Goal: Information Seeking & Learning: Learn about a topic

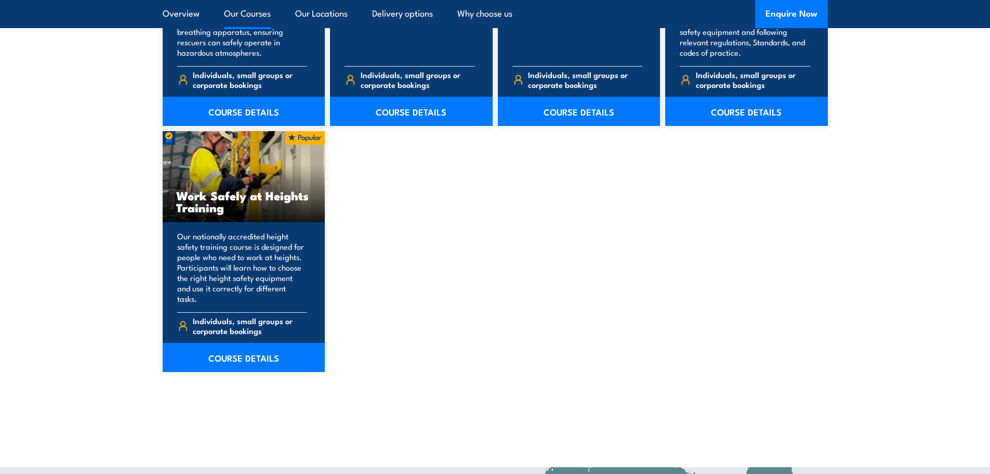
scroll to position [1287, 0]
click at [272, 342] on link "COURSE DETAILS" at bounding box center [244, 356] width 163 height 29
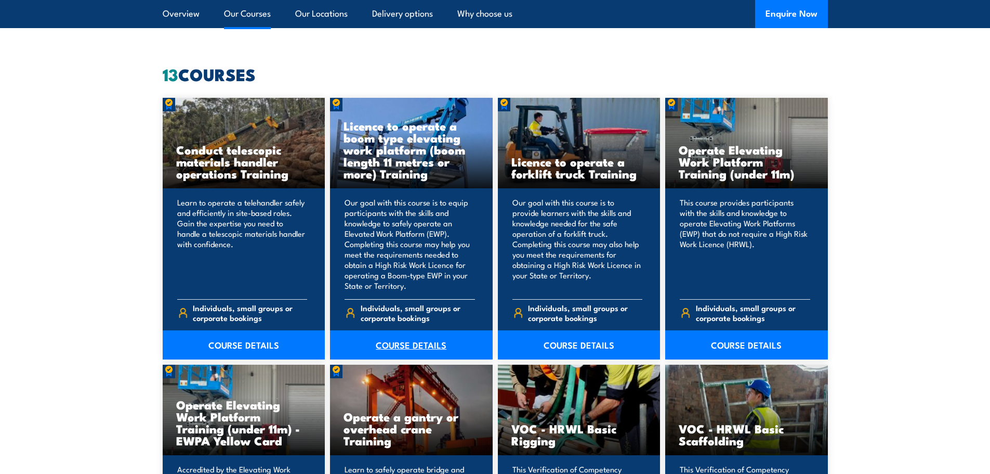
scroll to position [786, 0]
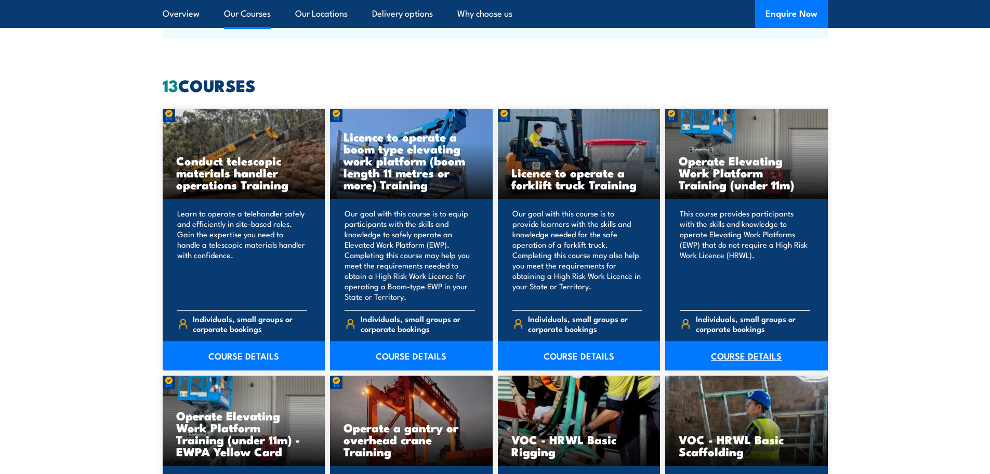
scroll to position [773, 0]
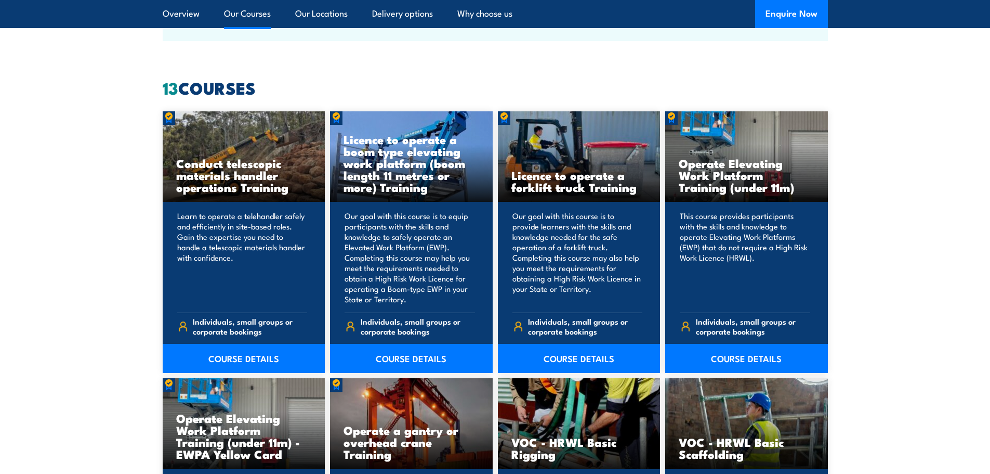
click at [609, 283] on p "Our goal with this course is to provide learners with the skills and knowledge …" at bounding box center [578, 258] width 130 height 94
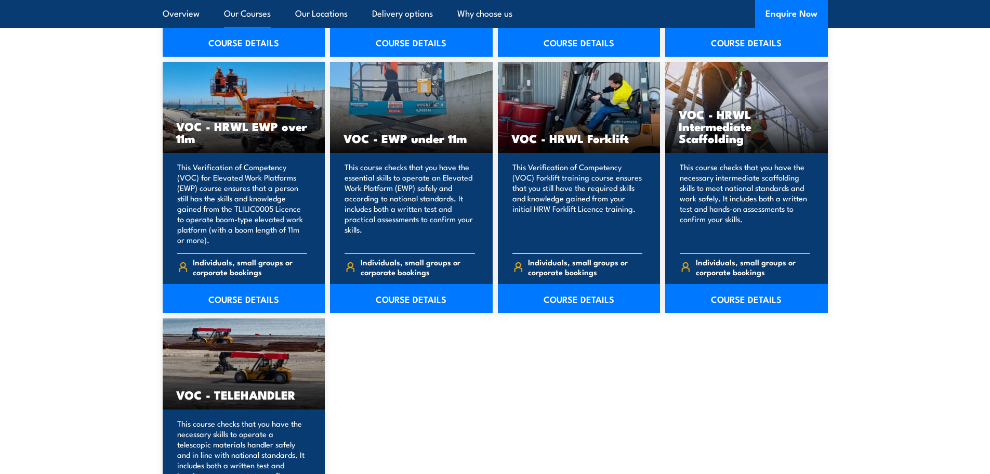
scroll to position [1306, 0]
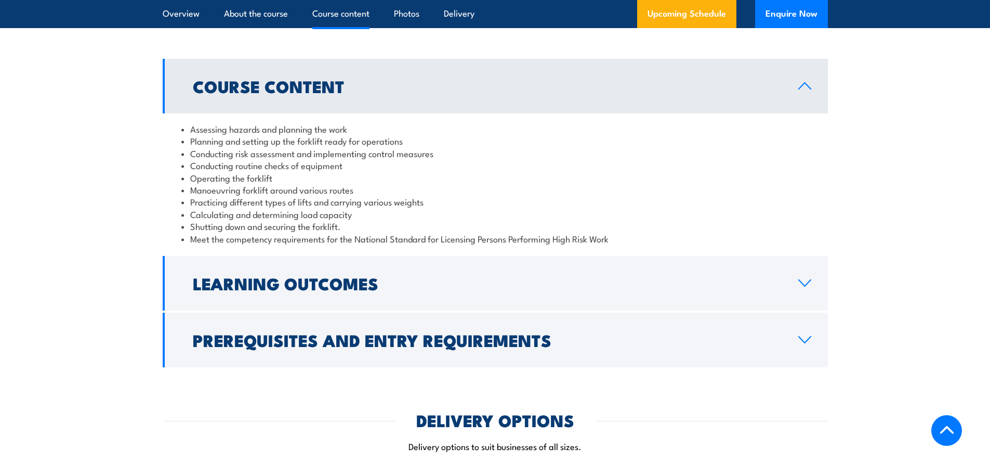
scroll to position [936, 0]
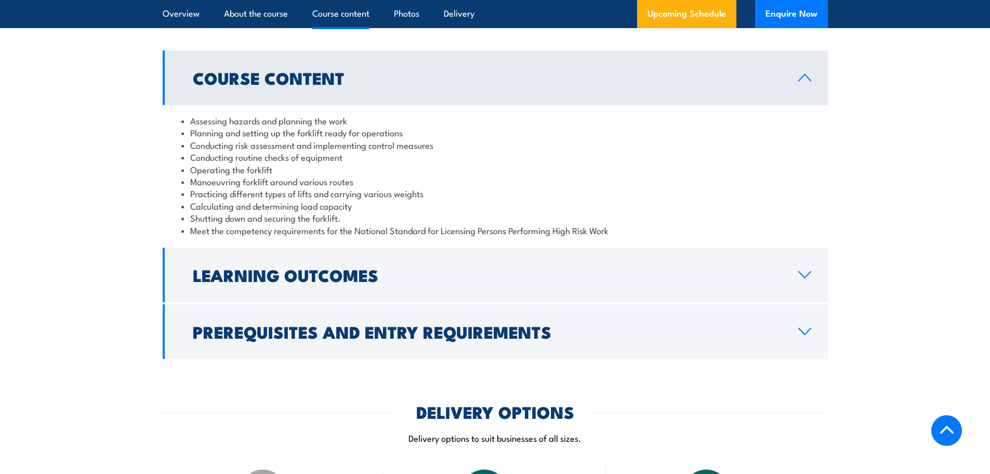
click at [816, 272] on link "Learning Outcomes" at bounding box center [495, 274] width 665 height 55
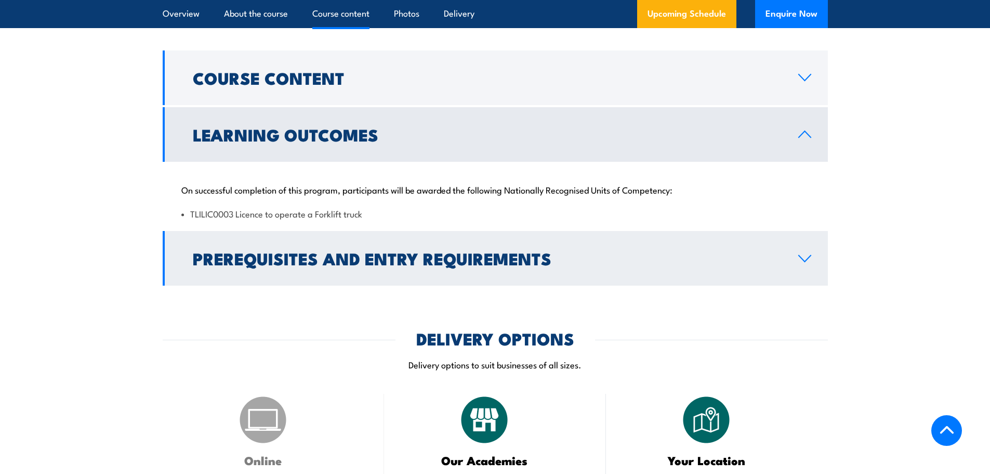
click at [812, 256] on link "Prerequisites and Entry Requirements" at bounding box center [495, 258] width 665 height 55
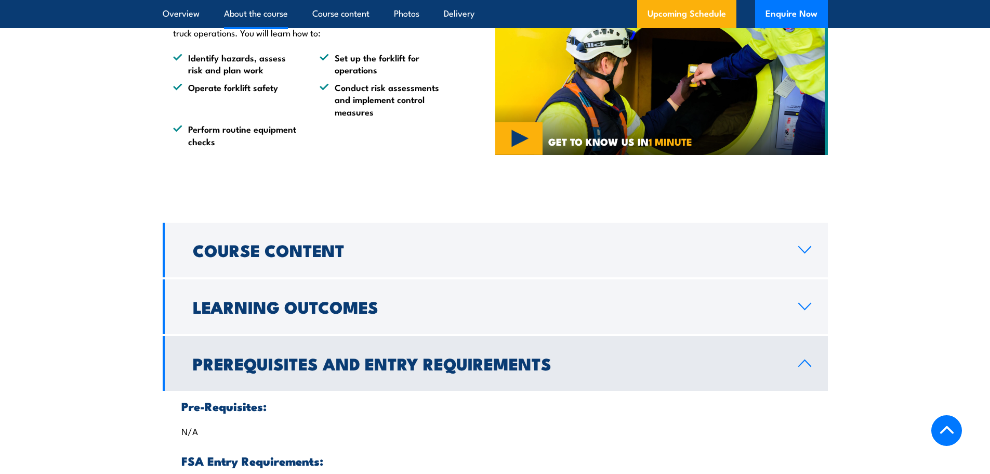
scroll to position [767, 0]
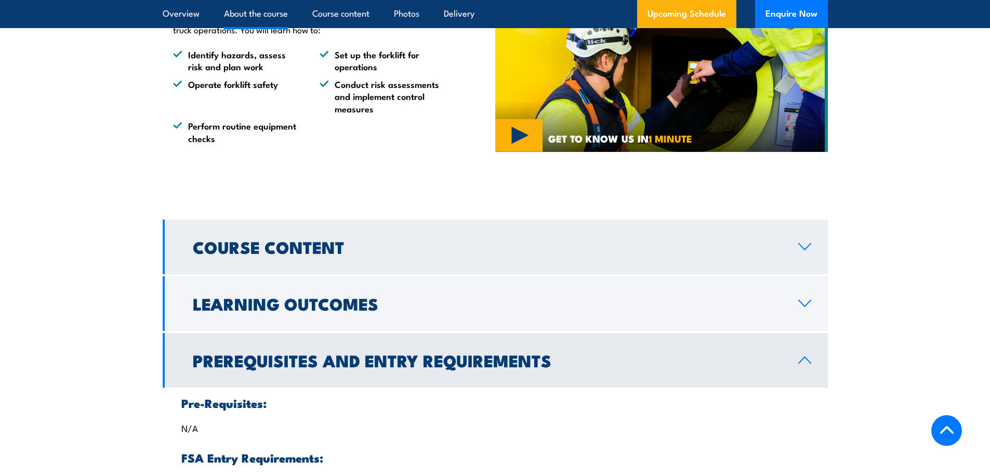
click at [791, 248] on link "Course Content" at bounding box center [495, 246] width 665 height 55
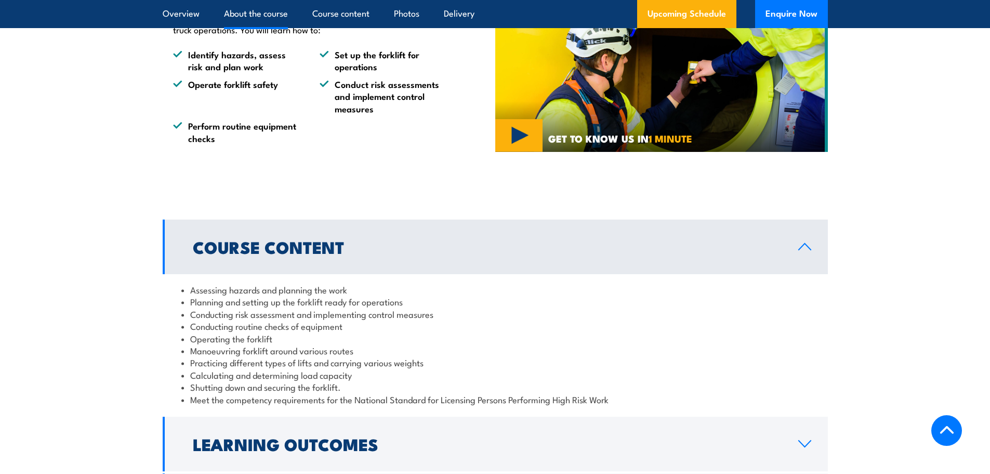
click at [792, 248] on link "Course Content" at bounding box center [495, 246] width 665 height 55
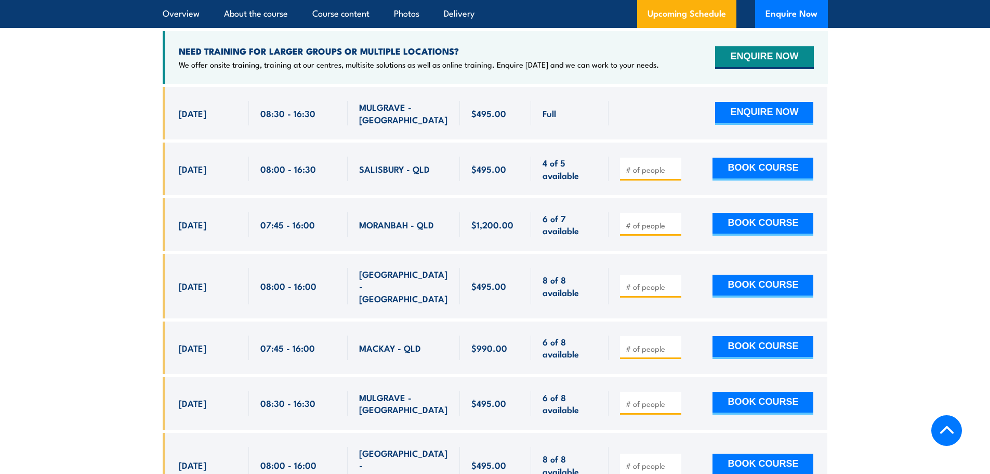
scroll to position [1547, 0]
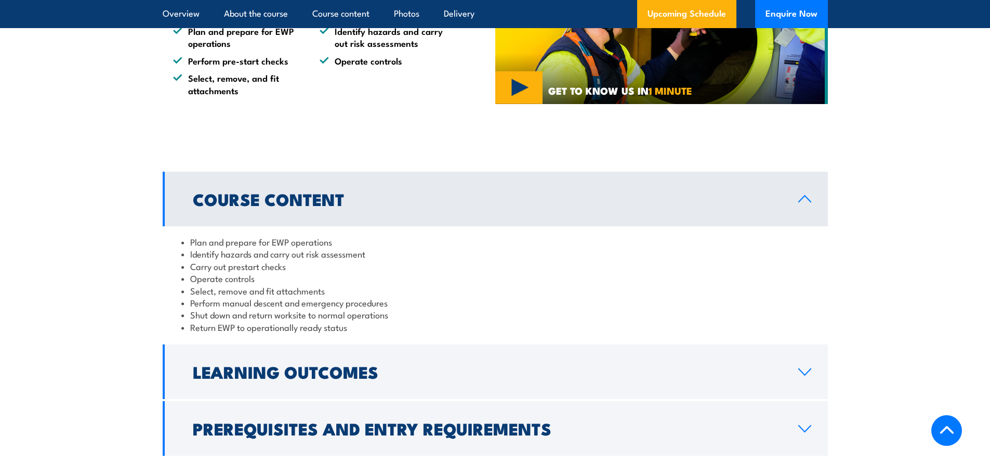
scroll to position [715, 0]
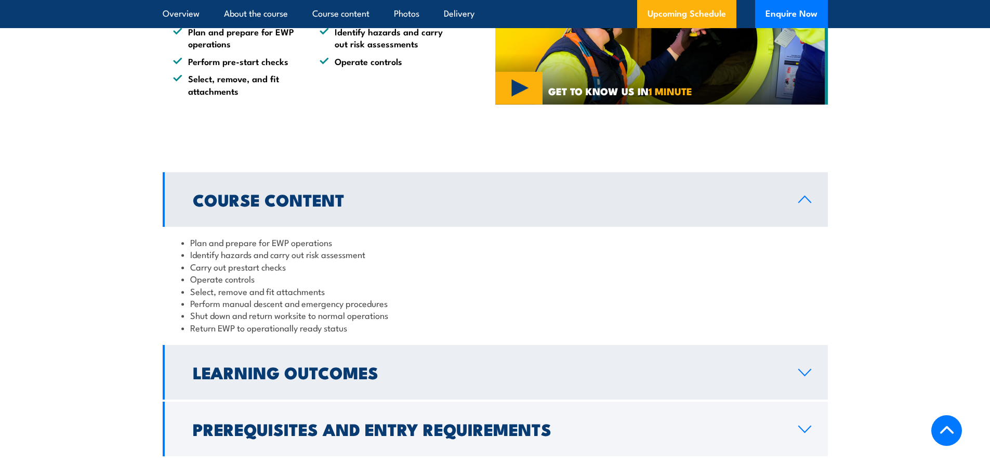
click at [449, 363] on link "Learning Outcomes" at bounding box center [495, 372] width 665 height 55
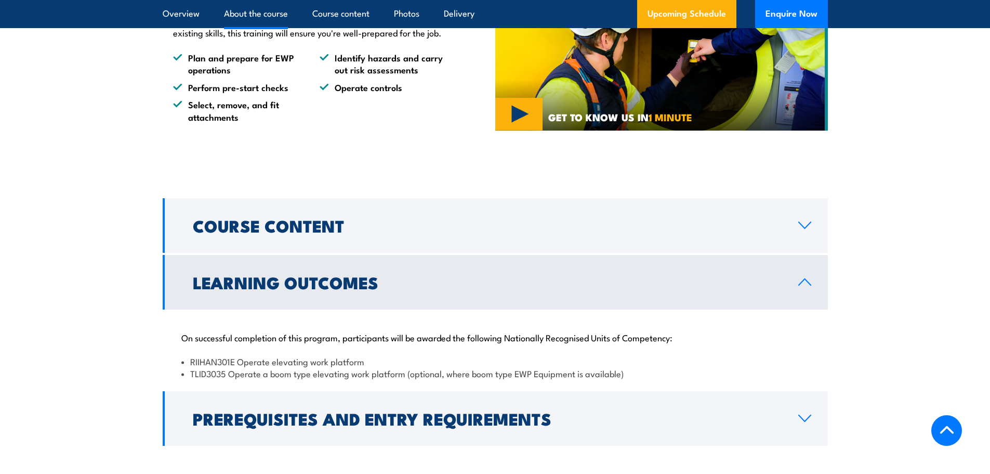
scroll to position [676, 0]
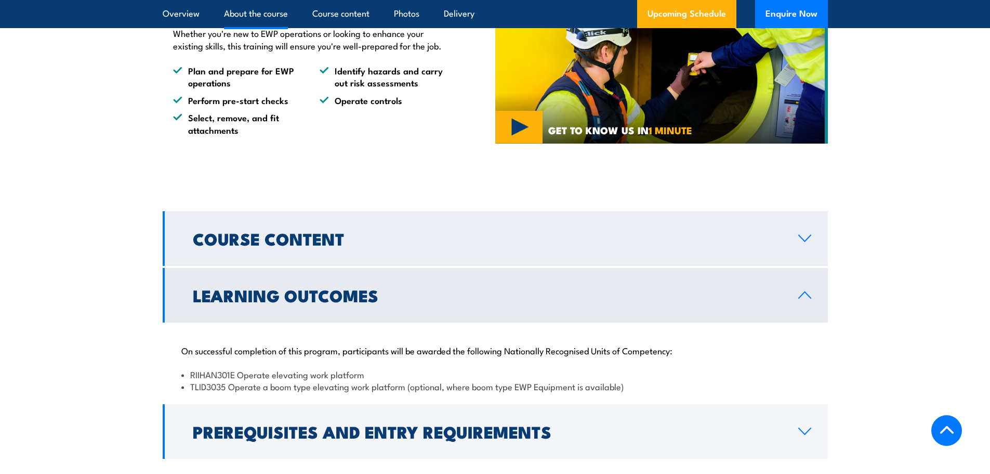
click at [657, 246] on link "Course Content" at bounding box center [495, 238] width 665 height 55
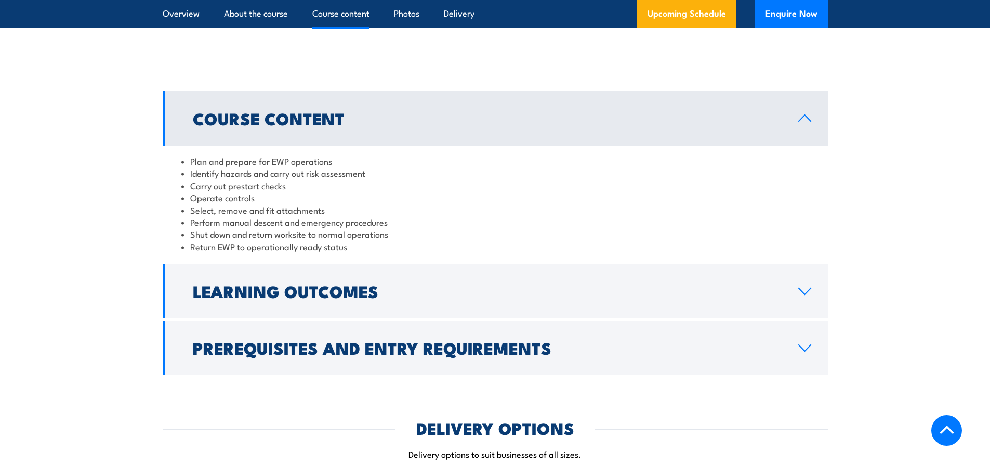
scroll to position [858, 0]
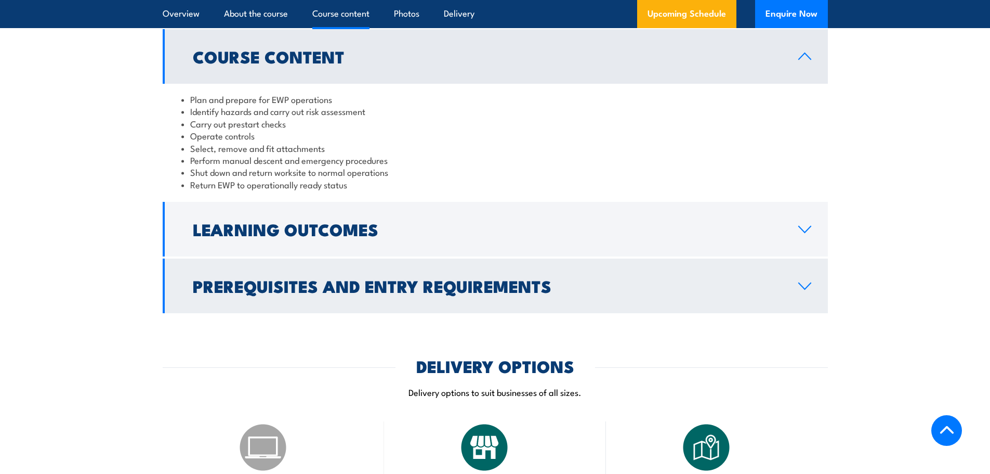
click at [638, 280] on h2 "Prerequisites and Entry Requirements" at bounding box center [487, 285] width 589 height 15
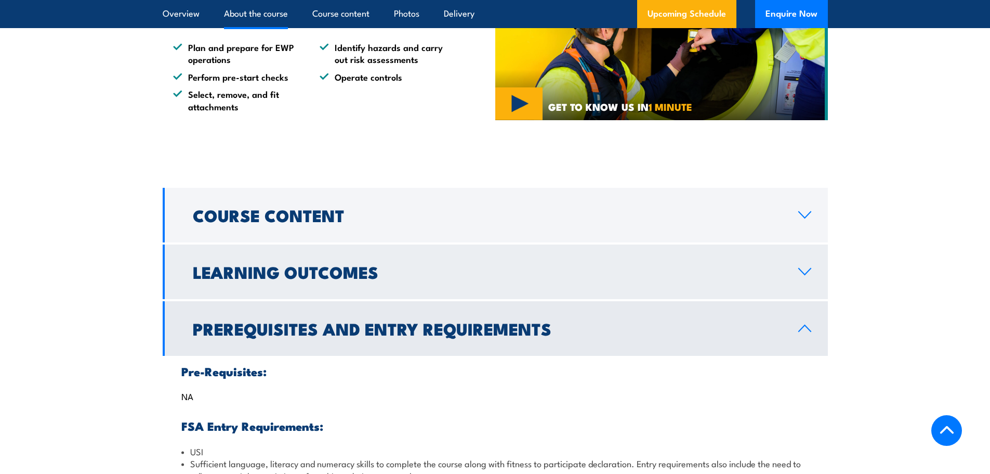
scroll to position [702, 0]
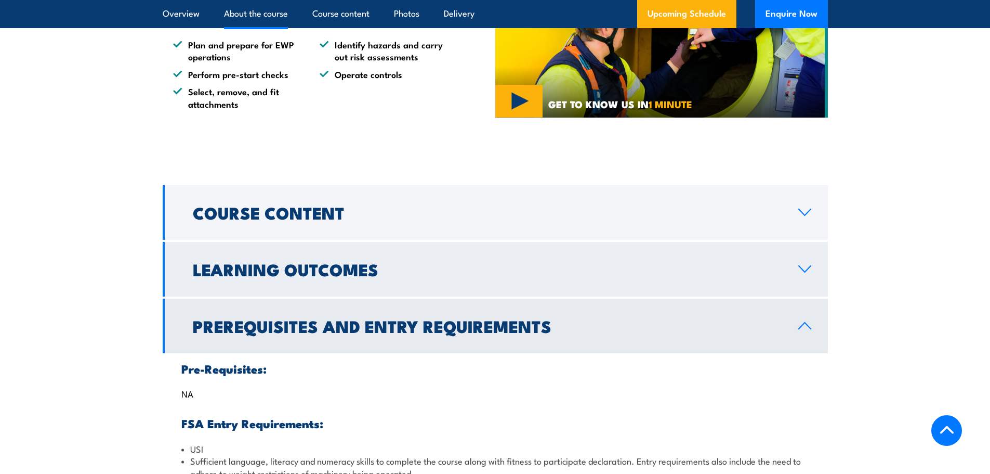
click at [653, 266] on h2 "Learning Outcomes" at bounding box center [487, 269] width 589 height 15
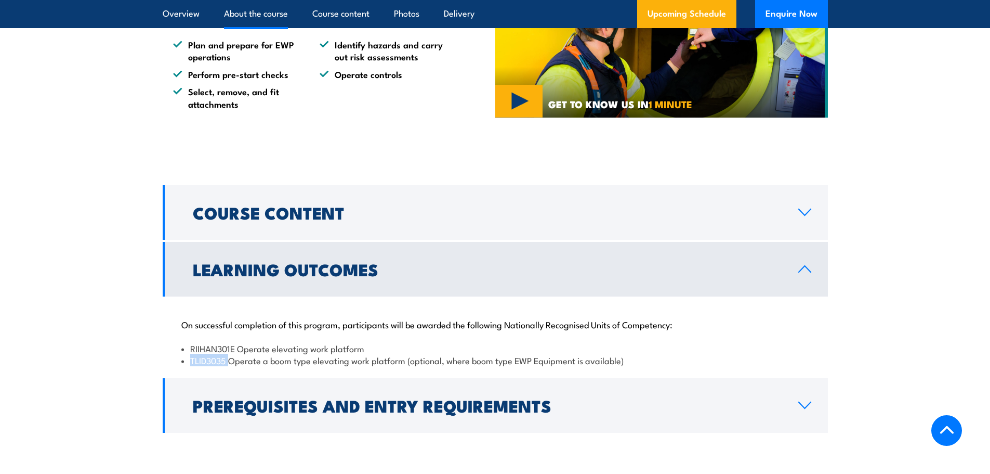
drag, startPoint x: 229, startPoint y: 360, endPoint x: 191, endPoint y: 367, distance: 38.5
click at [191, 367] on div "On successful completion of this program, participants will be awarded the foll…" at bounding box center [495, 336] width 665 height 80
copy li "TLID3035"
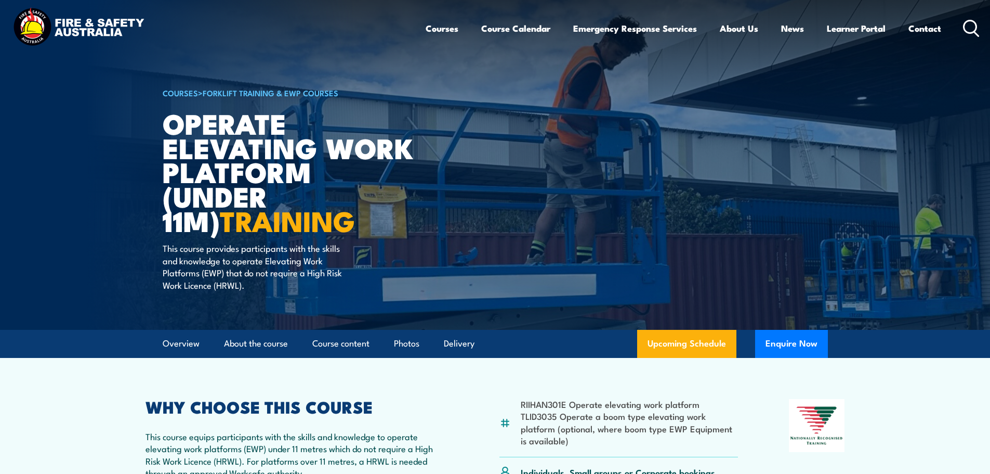
scroll to position [0, 0]
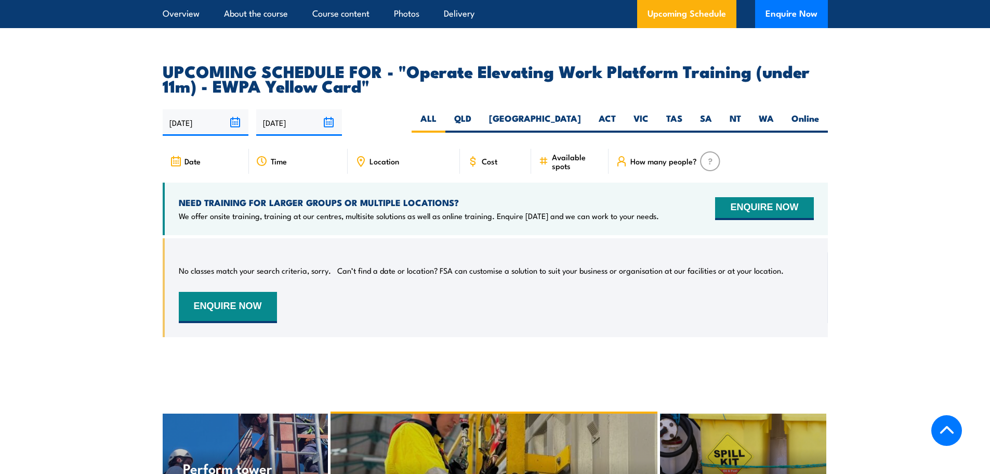
scroll to position [1625, 0]
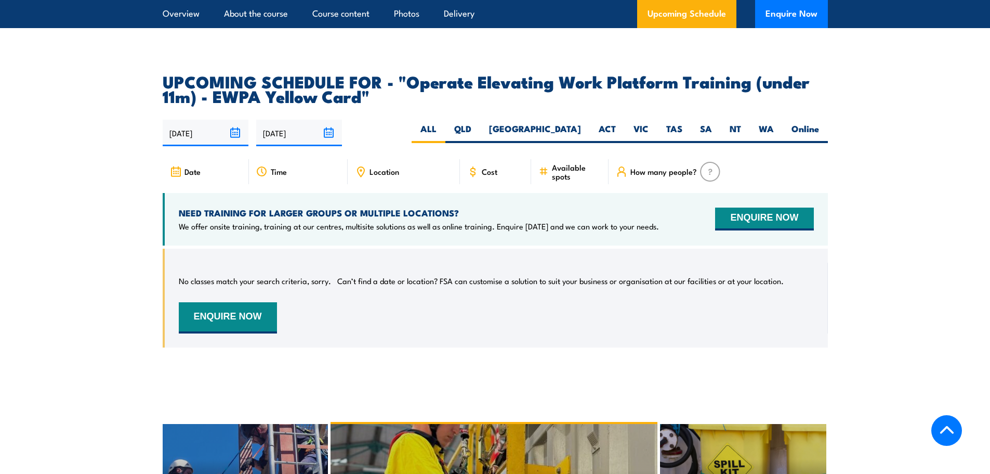
click at [293, 120] on input "[DATE]" at bounding box center [299, 133] width 86 height 27
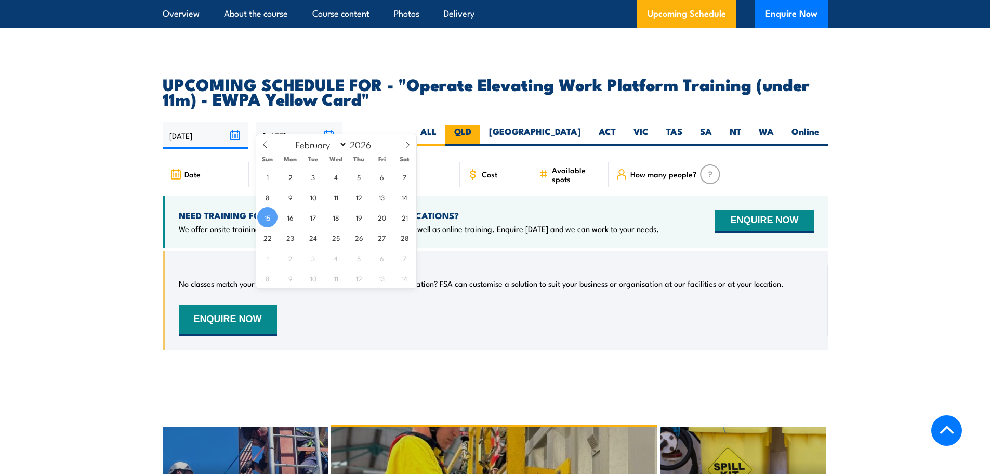
click at [480, 125] on label "QLD" at bounding box center [463, 135] width 35 height 20
click at [478, 125] on input "QLD" at bounding box center [475, 128] width 7 height 7
radio input "true"
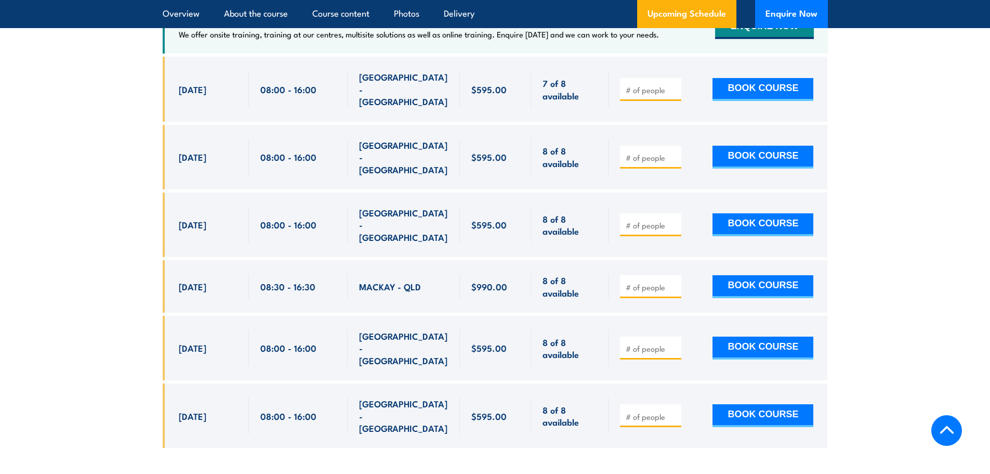
scroll to position [1976, 0]
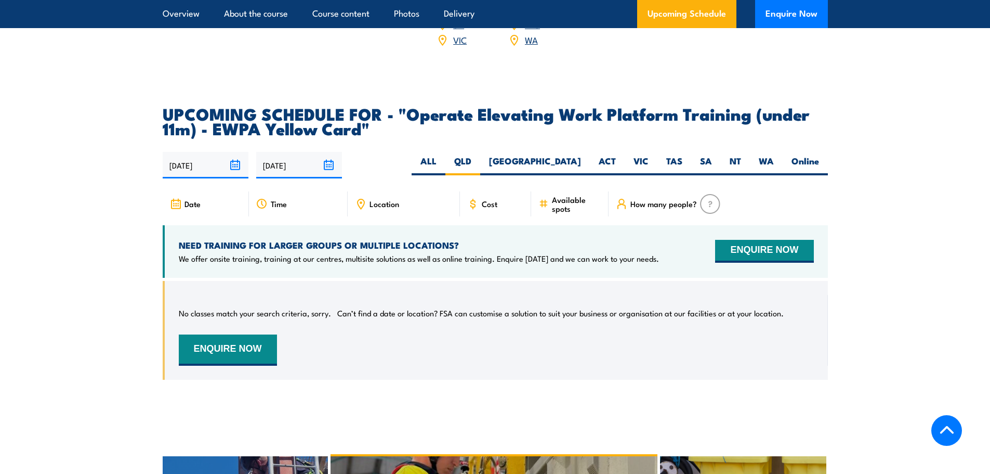
scroll to position [1594, 0]
click at [236, 152] on input "[DATE]" at bounding box center [206, 165] width 86 height 27
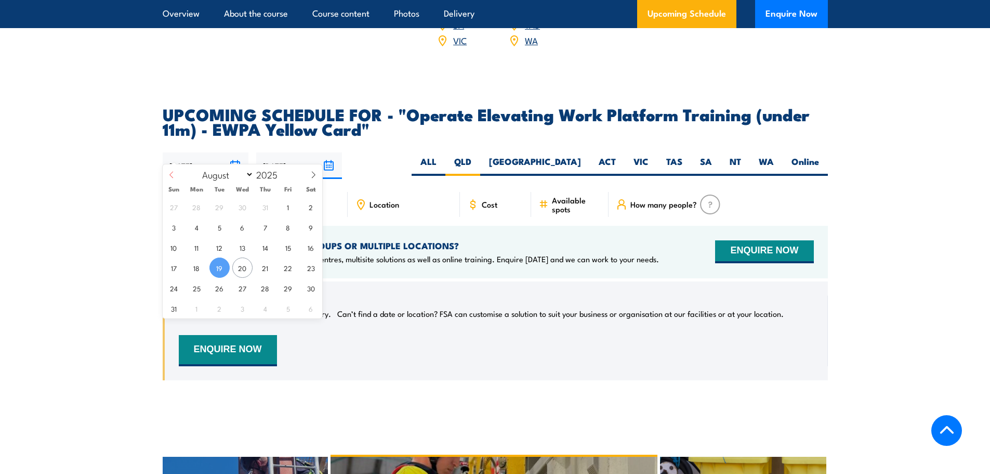
click at [167, 170] on span at bounding box center [172, 178] width 18 height 28
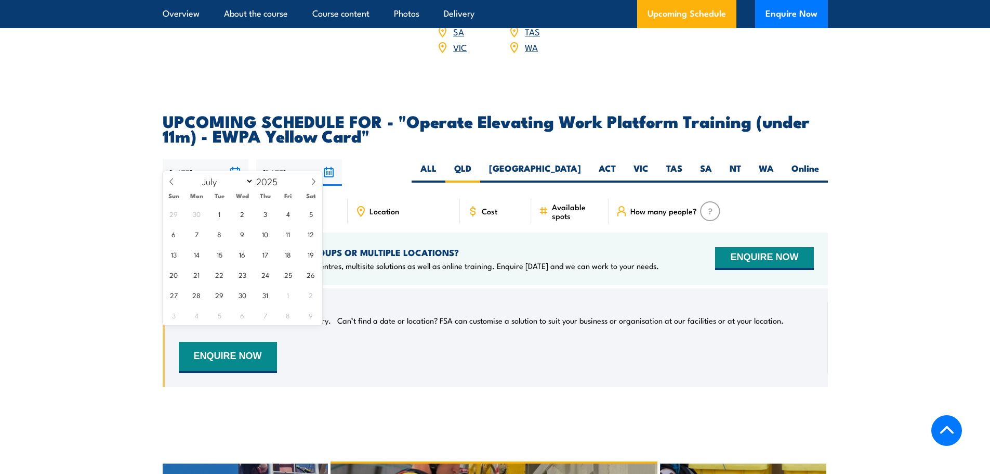
scroll to position [1581, 0]
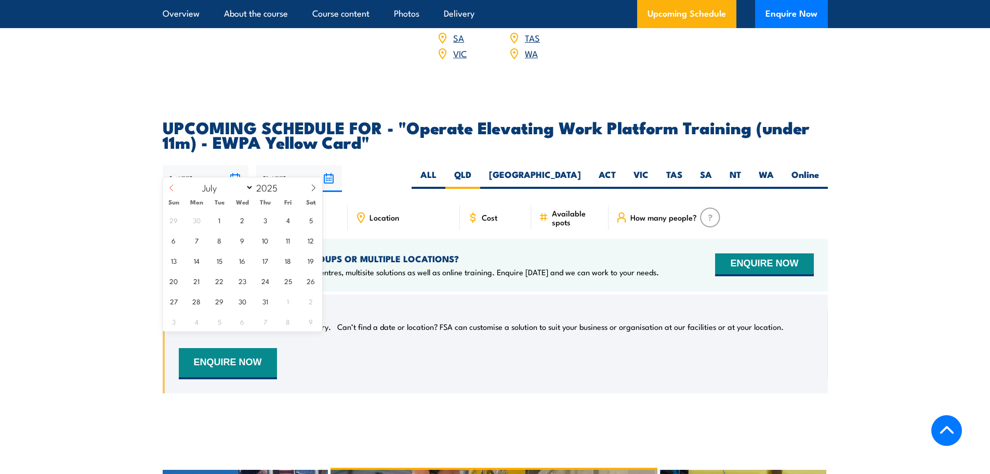
click at [169, 184] on icon at bounding box center [171, 187] width 7 height 7
select select "5"
click at [176, 217] on span "1" at bounding box center [174, 220] width 20 height 20
type input "[DATE]"
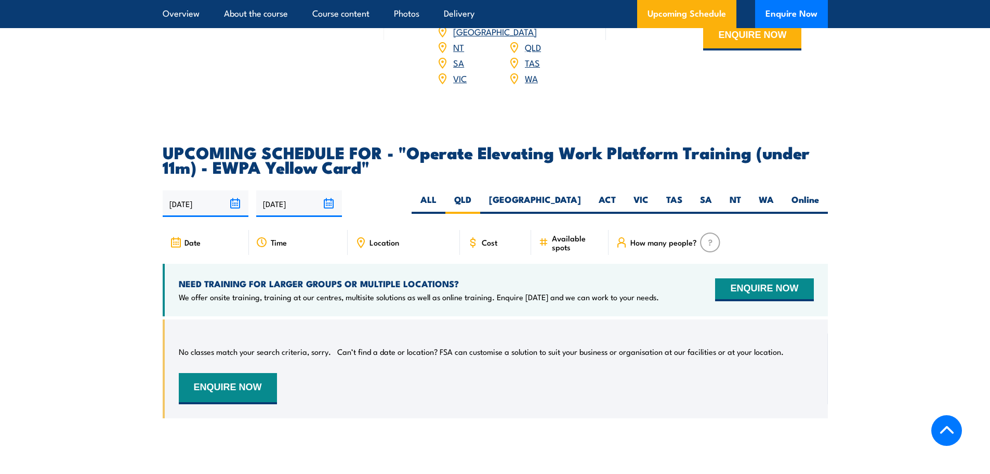
scroll to position [1542, 0]
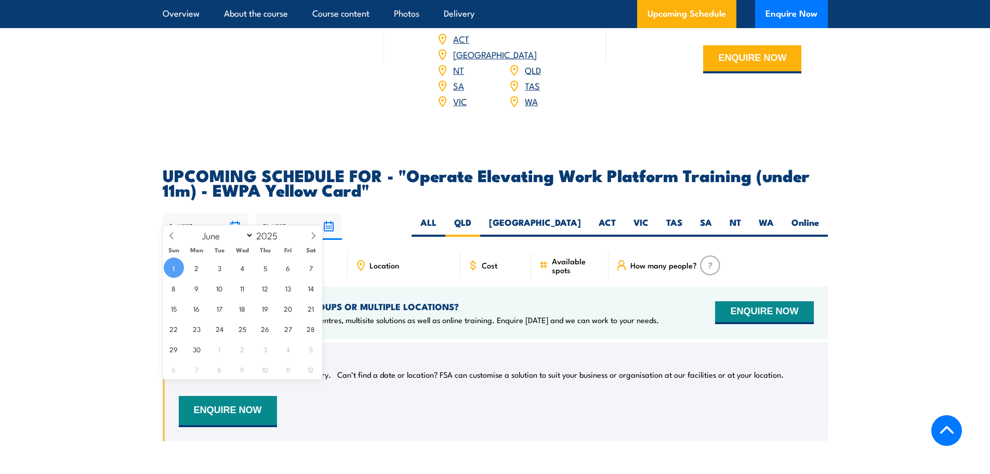
click at [233, 213] on input "01/06/2025" at bounding box center [206, 226] width 86 height 27
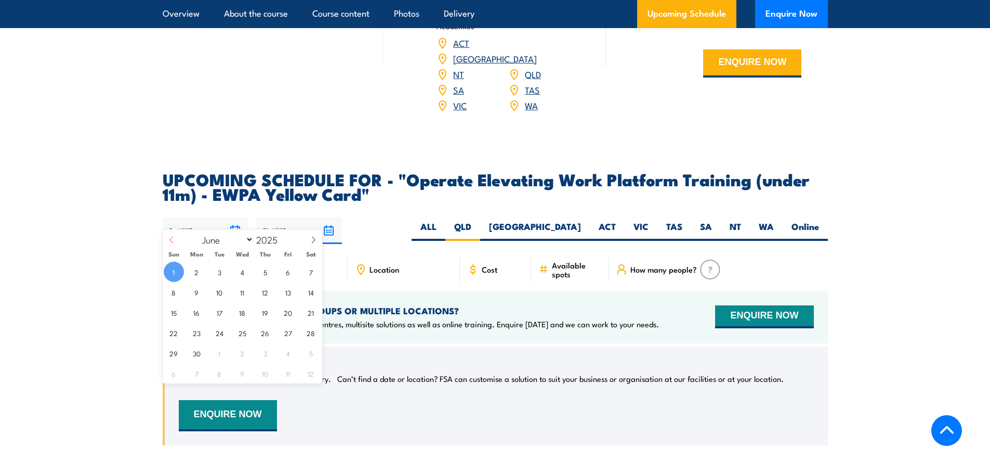
click at [175, 238] on icon at bounding box center [171, 239] width 7 height 7
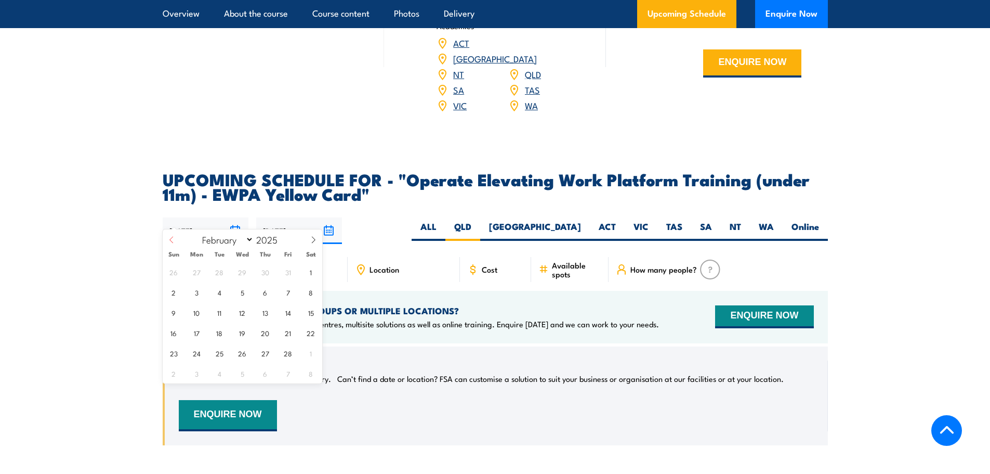
select select "0"
click at [243, 278] on span "1" at bounding box center [242, 272] width 20 height 20
type input "01/01/2025"
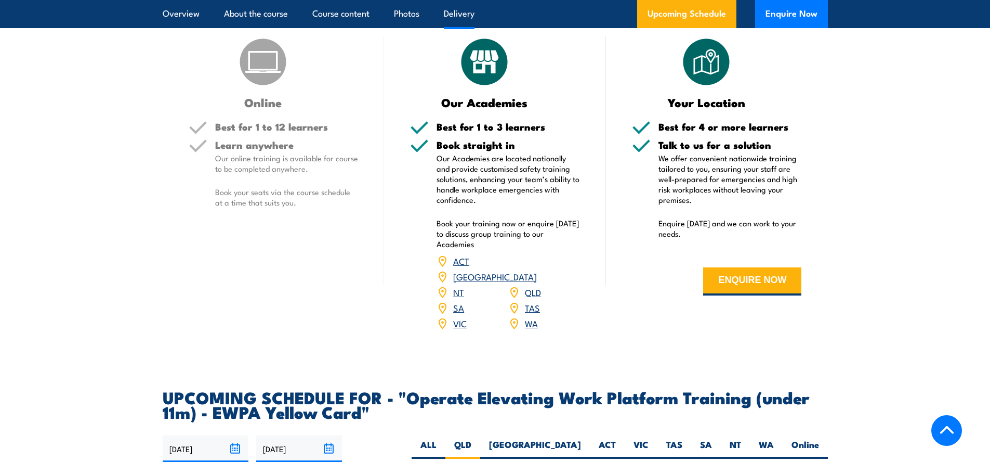
scroll to position [1283, 0]
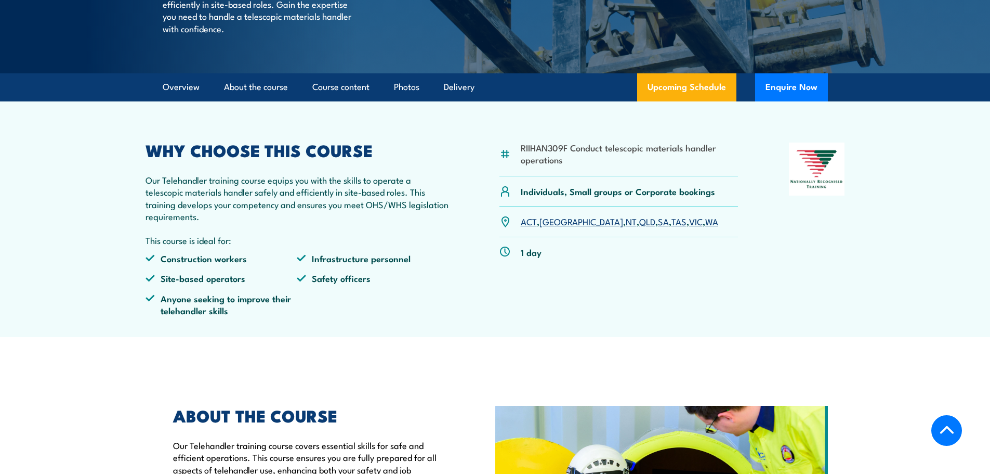
scroll to position [247, 0]
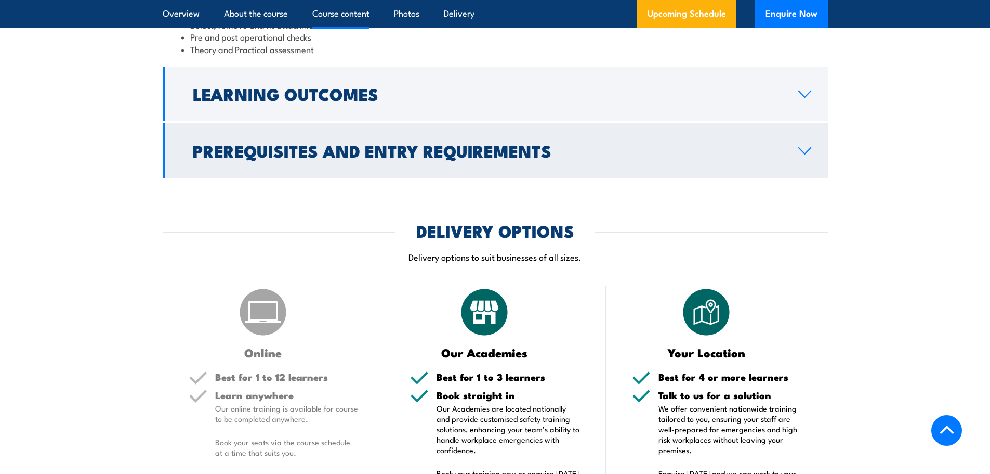
click at [529, 158] on h2 "Prerequisites and Entry Requirements" at bounding box center [487, 150] width 589 height 15
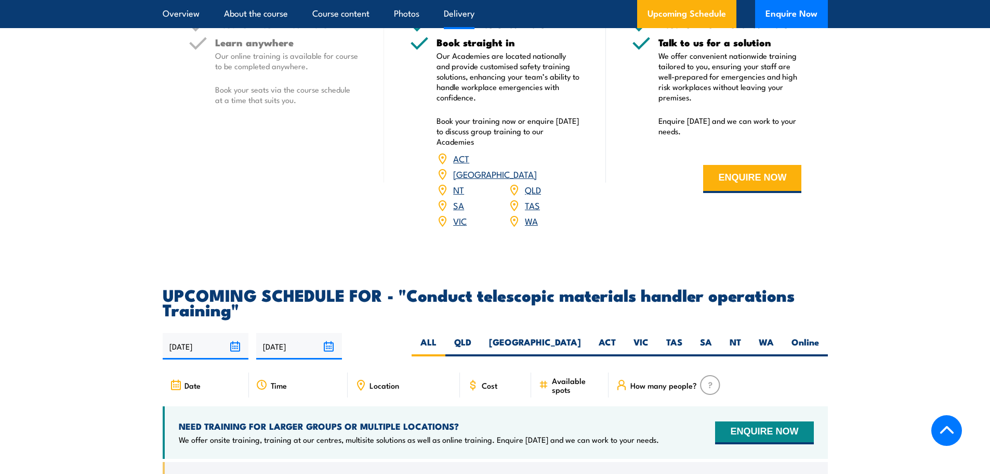
scroll to position [1415, 0]
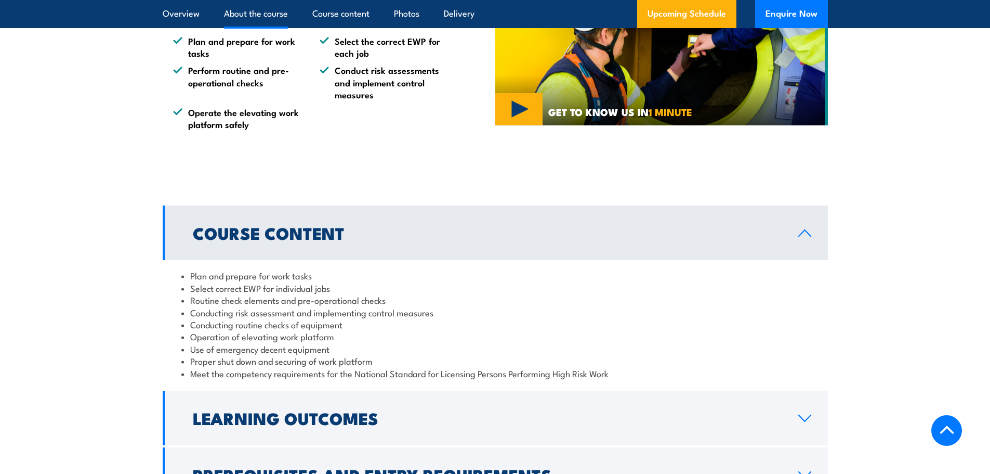
scroll to position [858, 0]
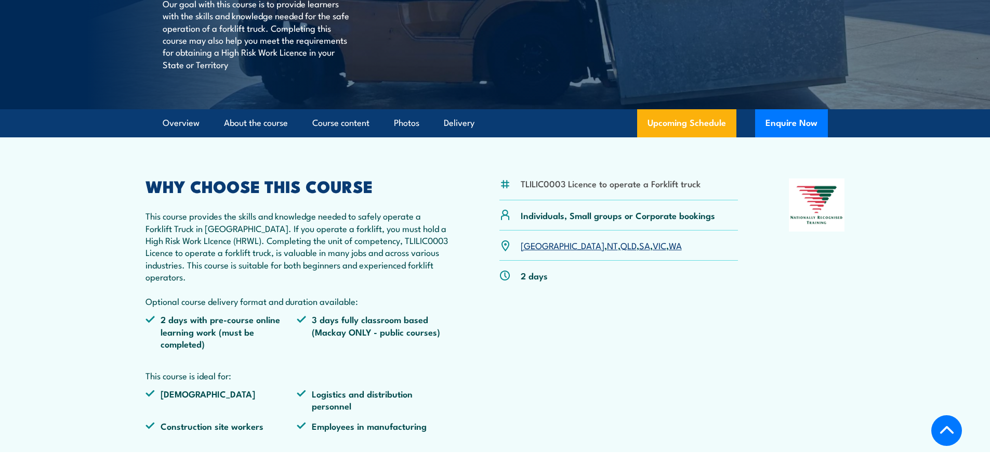
scroll to position [234, 0]
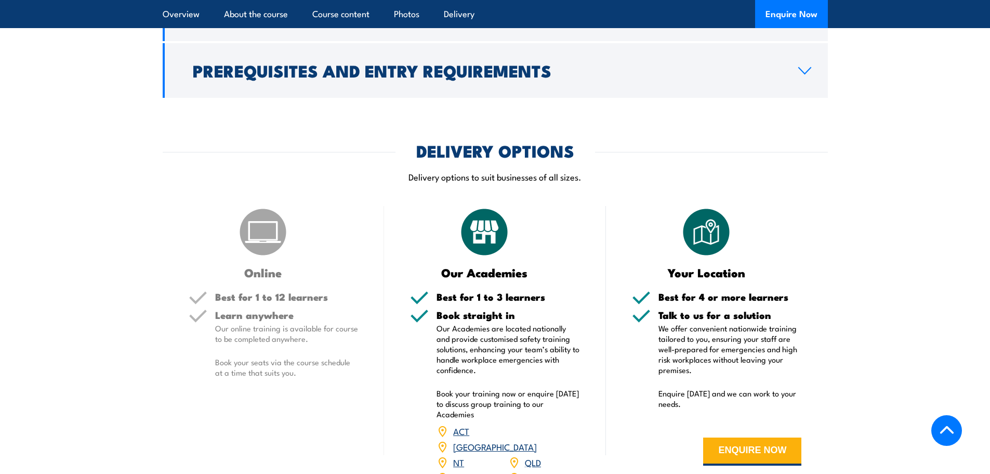
scroll to position [1040, 0]
